Goal: Task Accomplishment & Management: Complete application form

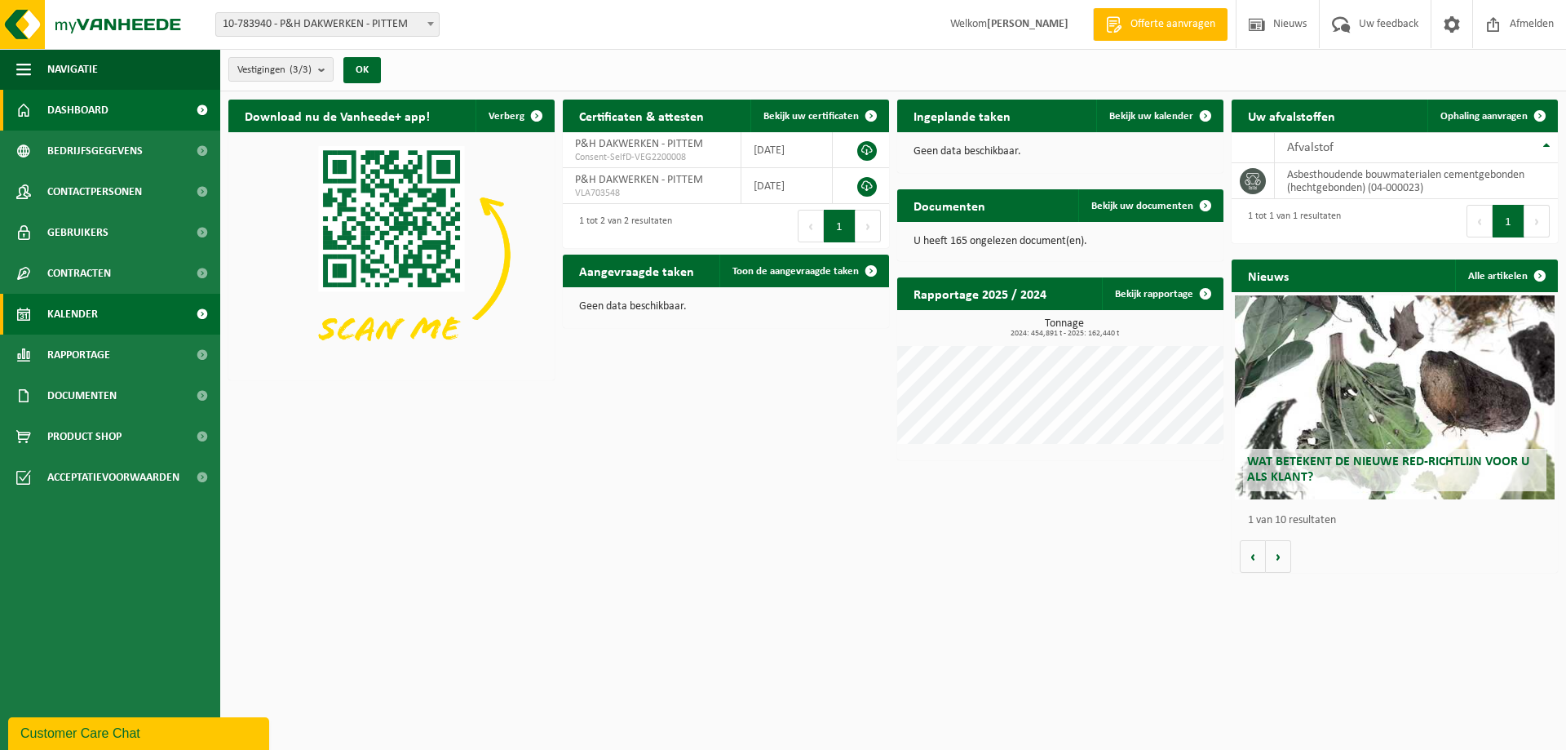
click at [71, 310] on span "Kalender" at bounding box center [72, 314] width 51 height 41
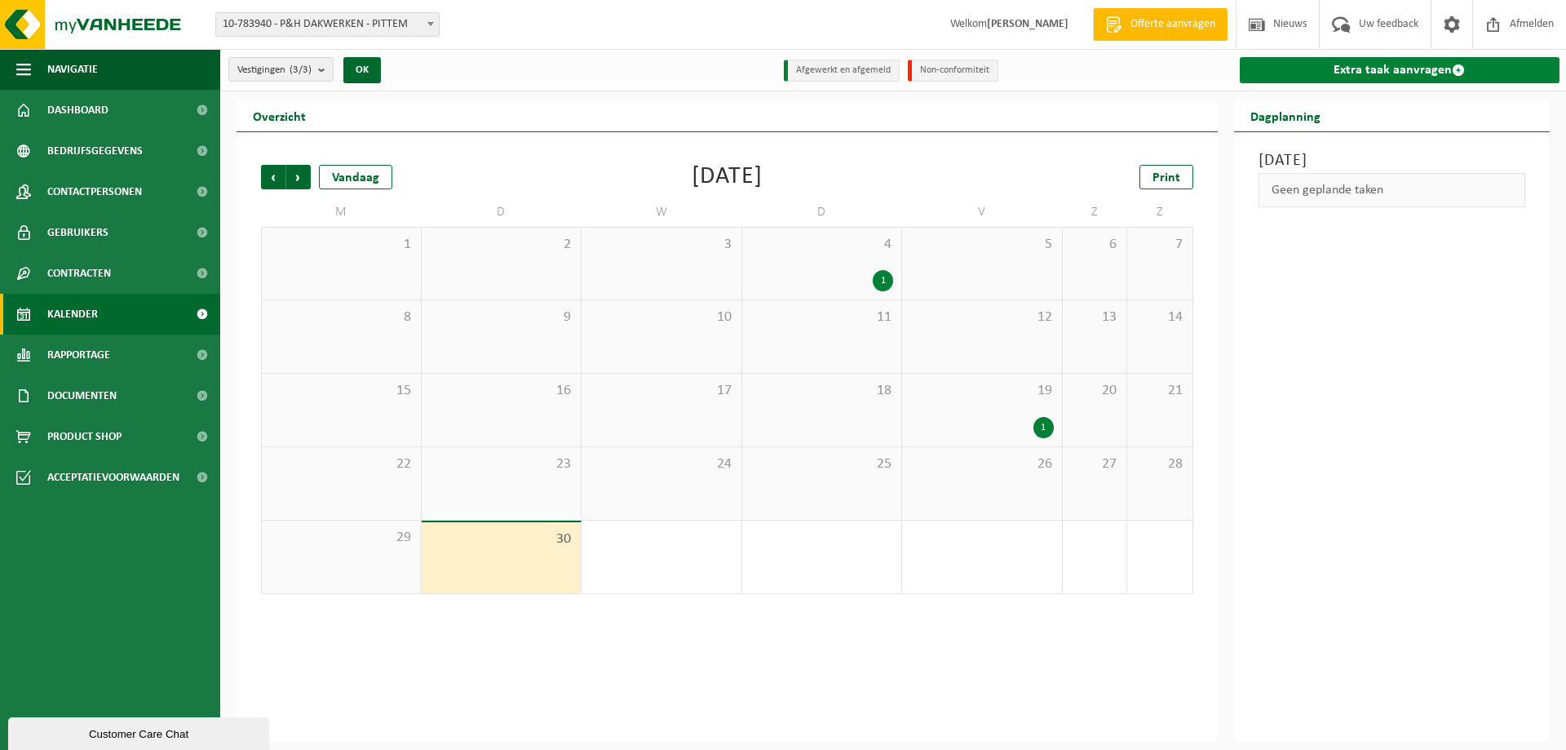
click at [1409, 73] on link "Extra taak aanvragen" at bounding box center [1400, 70] width 321 height 26
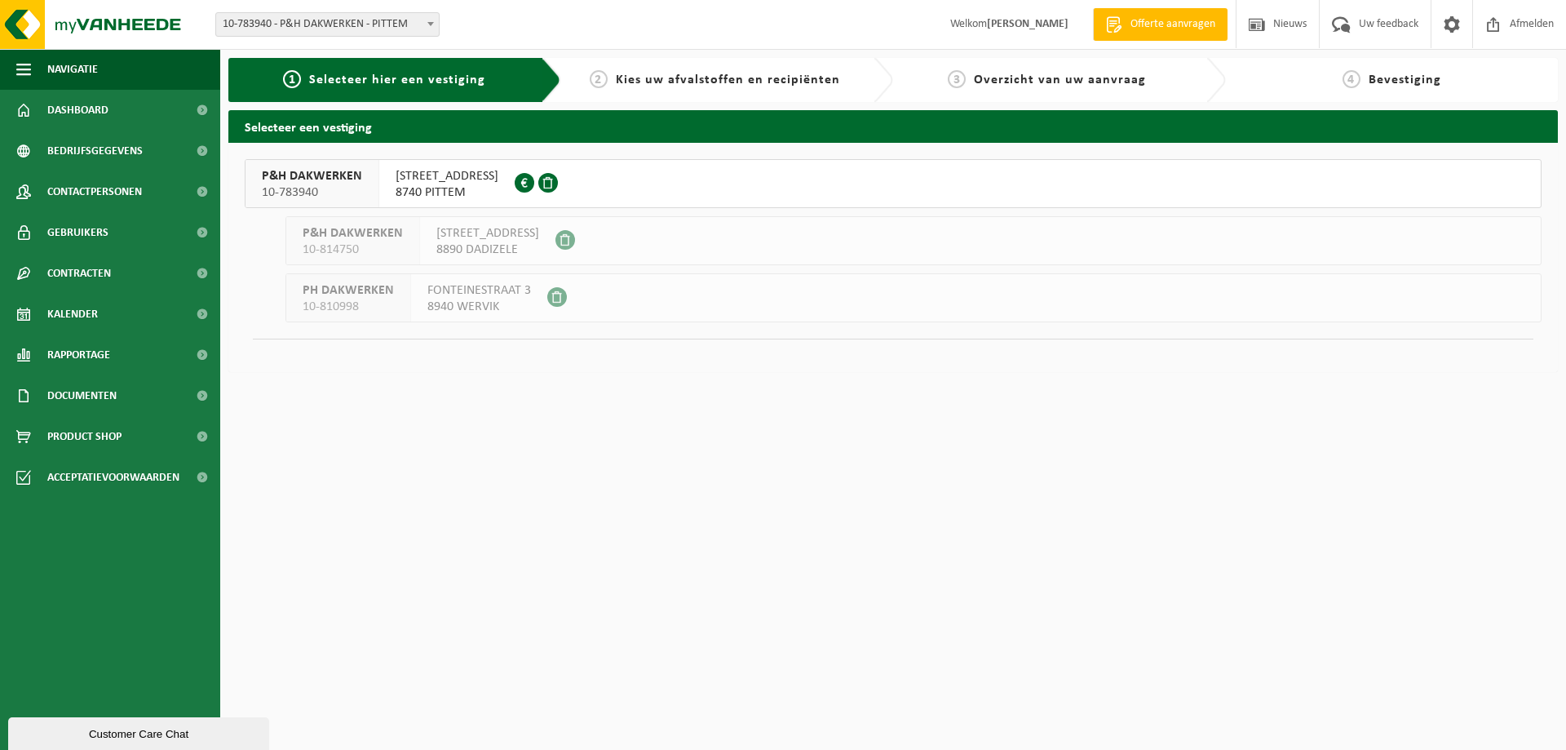
click at [558, 195] on div at bounding box center [538, 183] width 47 height 47
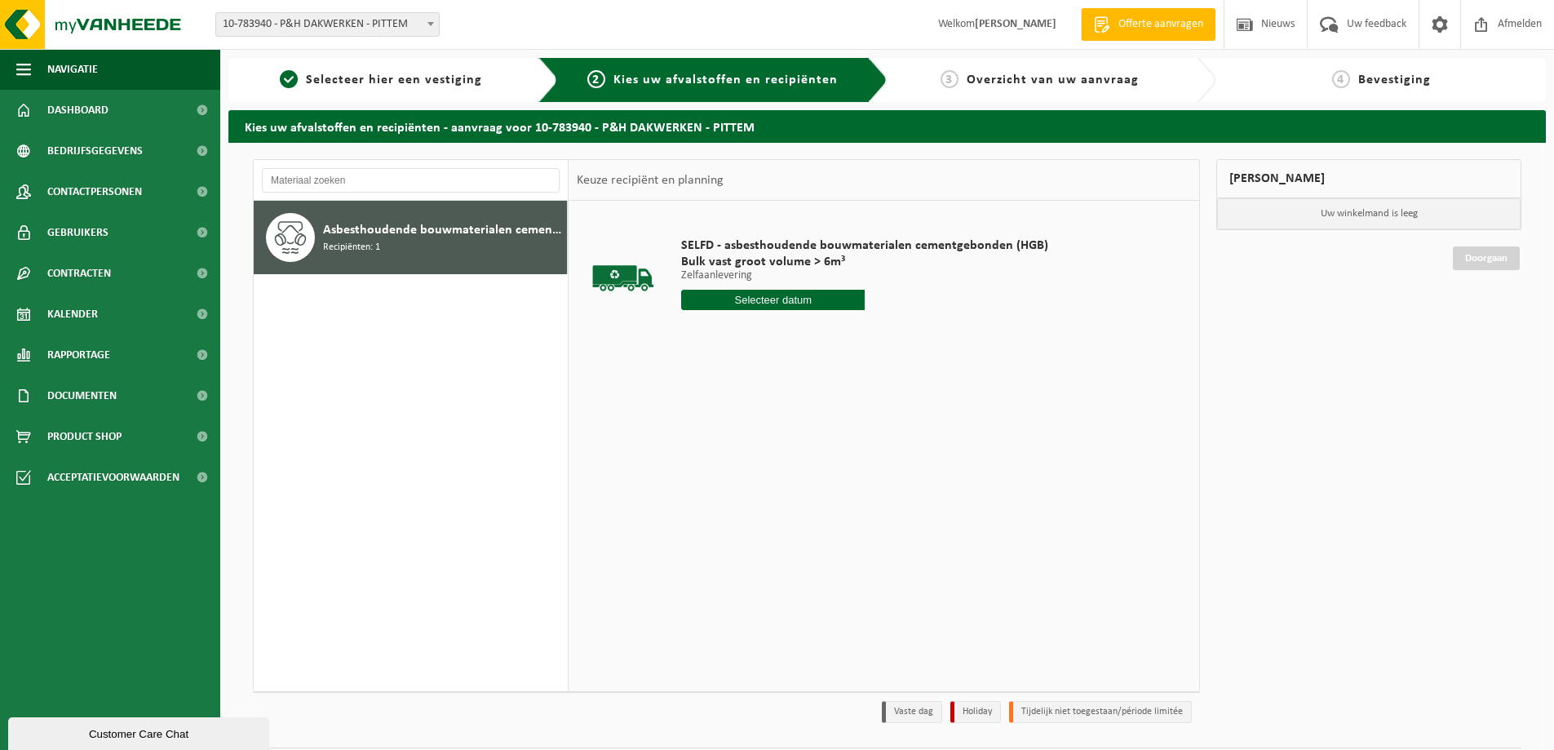
click at [763, 303] on input "text" at bounding box center [773, 300] width 184 height 20
click at [726, 501] on div "30" at bounding box center [724, 497] width 29 height 26
type input "Van 2025-09-30"
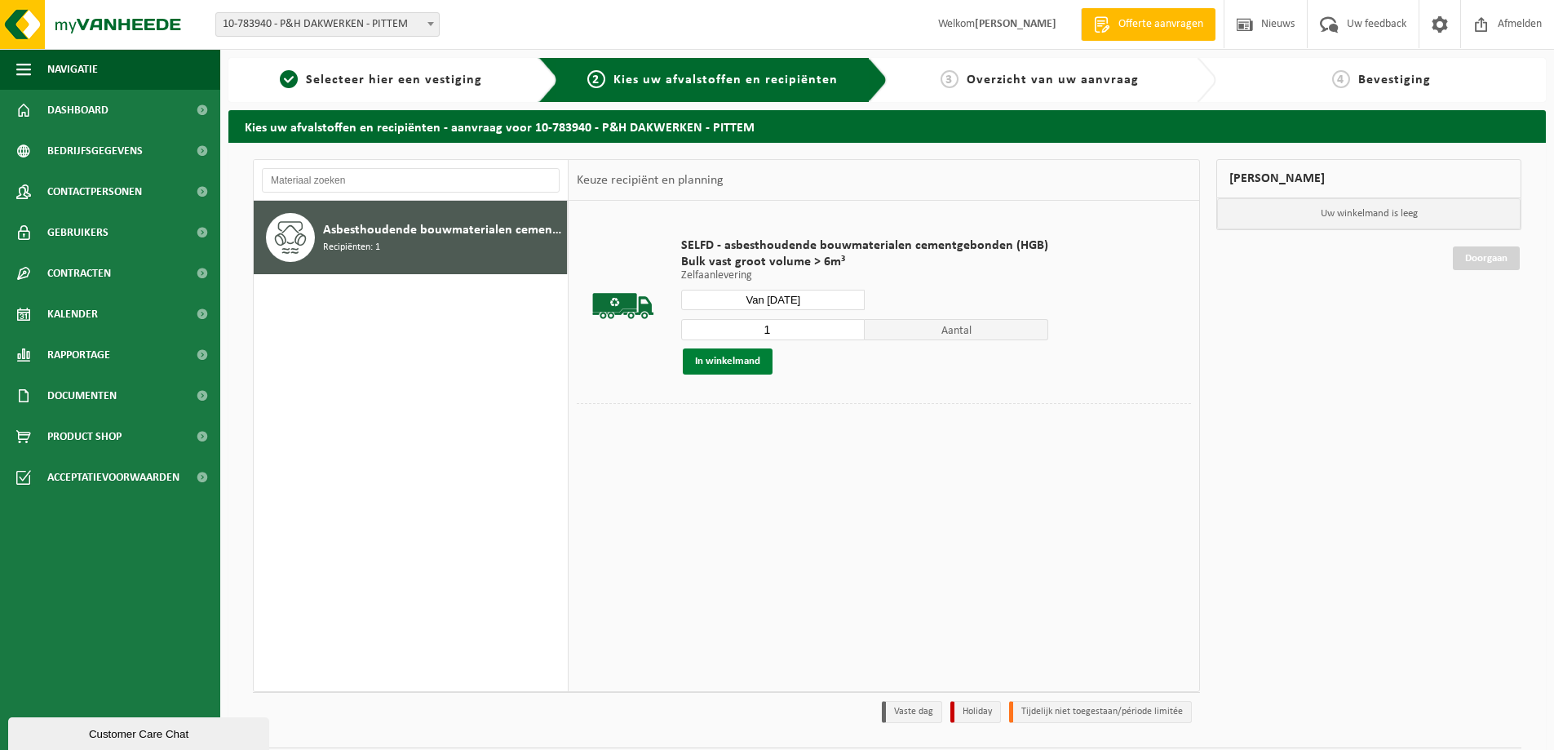
click at [729, 364] on button "In winkelmand" at bounding box center [728, 361] width 90 height 26
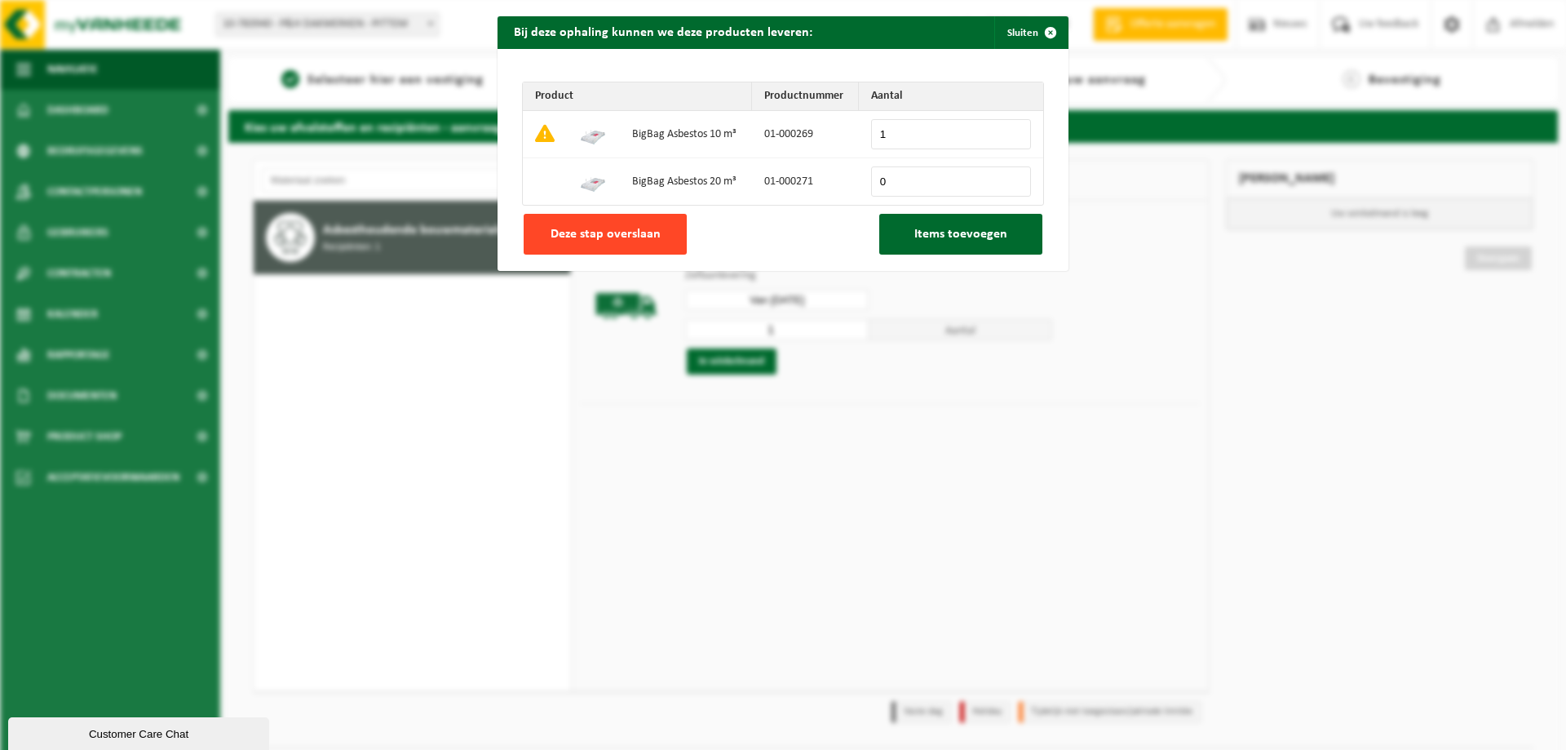
click at [641, 241] on button "Deze stap overslaan" at bounding box center [605, 234] width 163 height 41
type input "0"
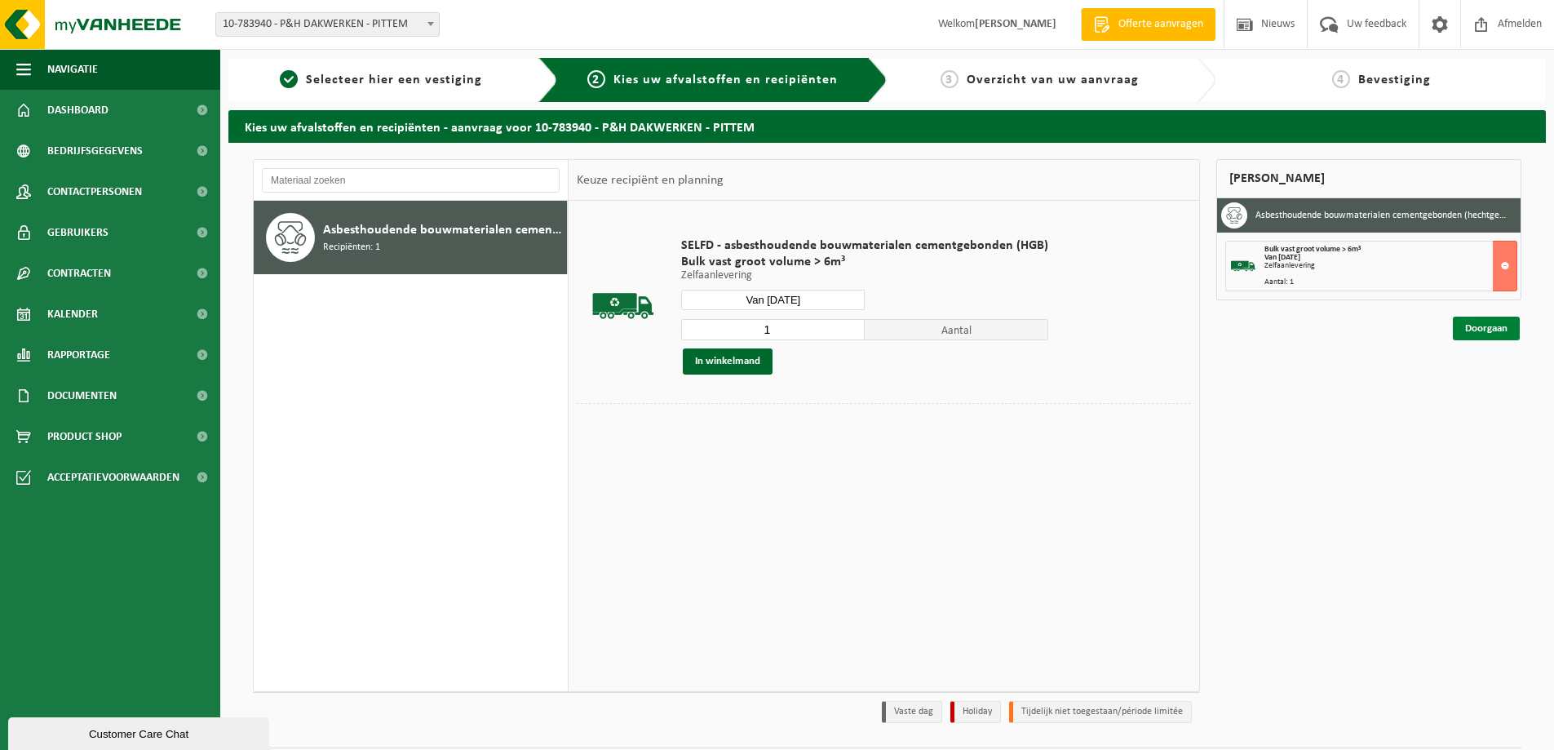
click at [1491, 320] on link "Doorgaan" at bounding box center [1486, 328] width 67 height 24
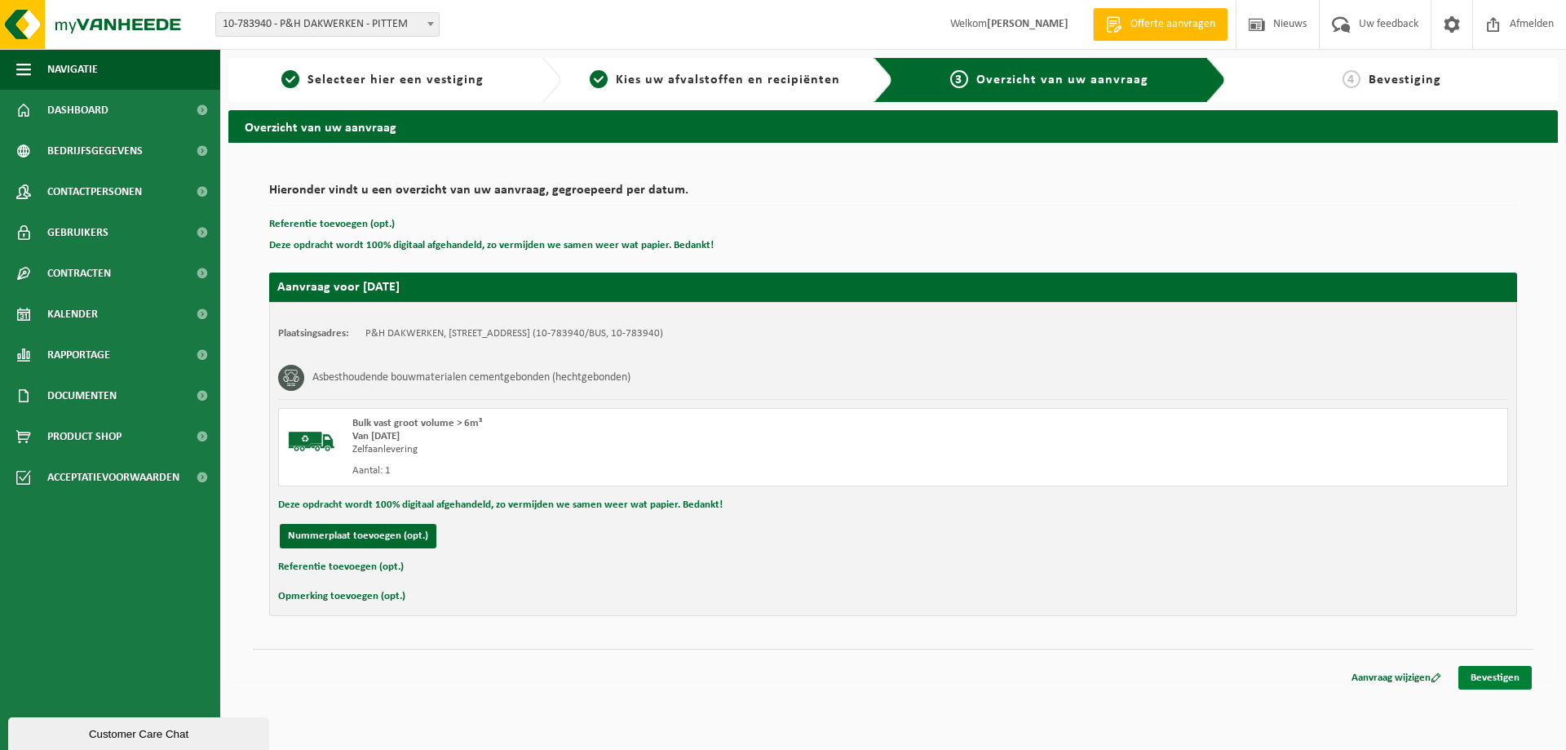
click at [1497, 686] on link "Bevestigen" at bounding box center [1494, 678] width 73 height 24
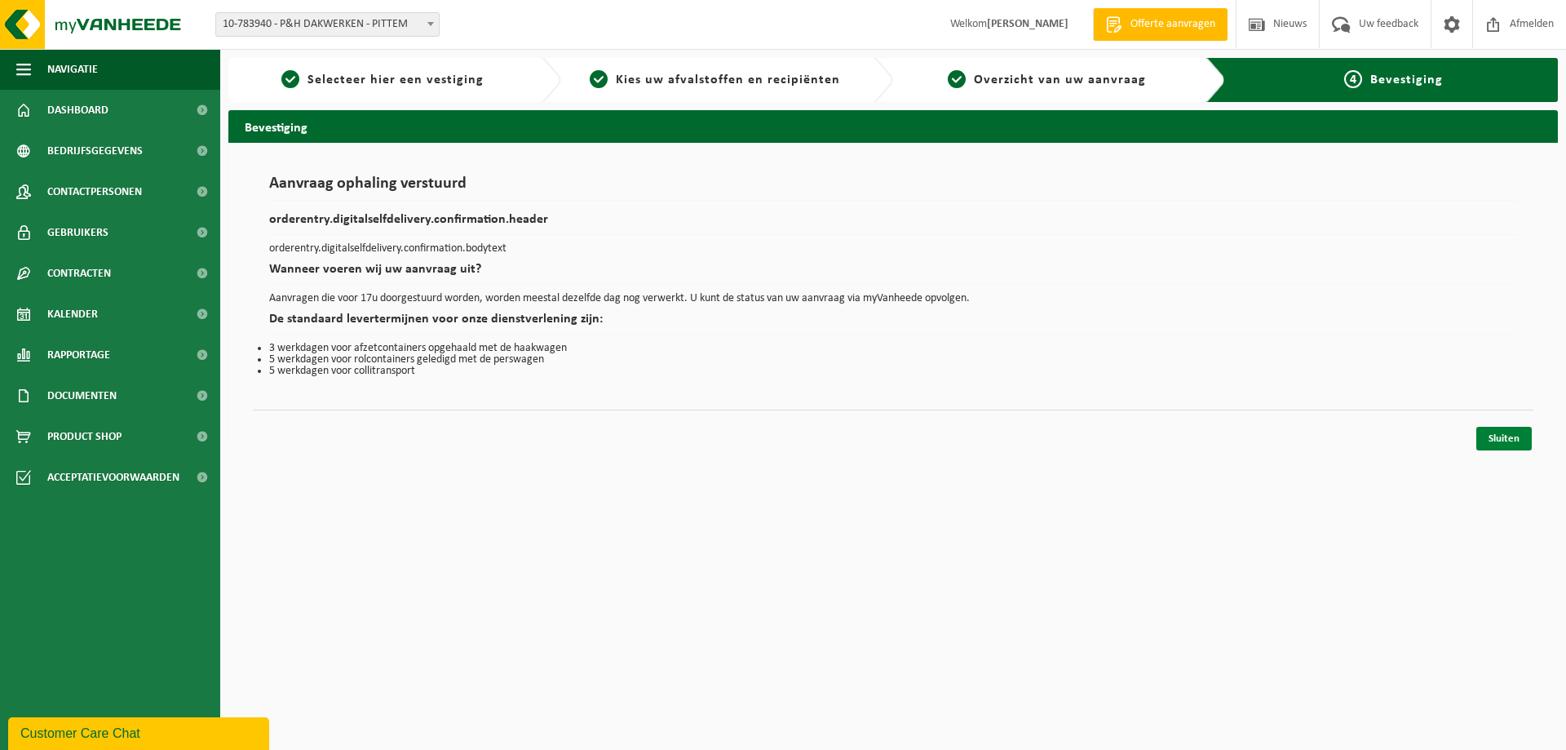
click at [1508, 442] on link "Sluiten" at bounding box center [1503, 439] width 55 height 24
